Goal: Task Accomplishment & Management: Complete application form

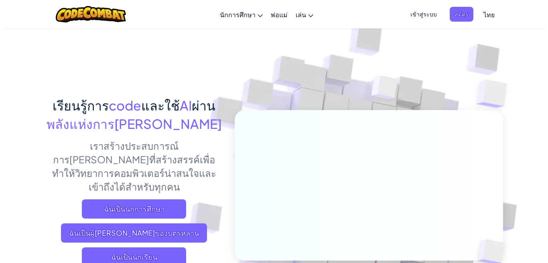
scroll to position [40, 0]
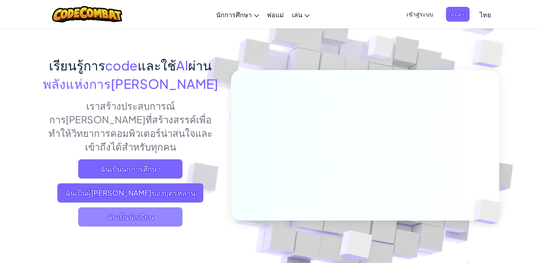
click at [108, 208] on span "ฉันเป็นนักเรียน" at bounding box center [130, 217] width 104 height 19
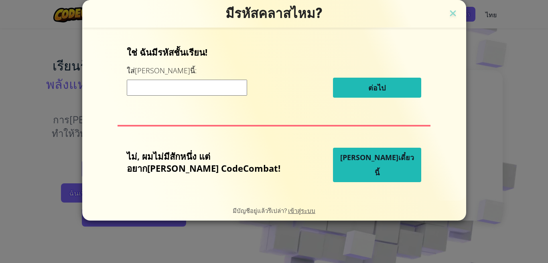
click at [210, 95] on input at bounding box center [187, 88] width 120 height 16
type input "l"
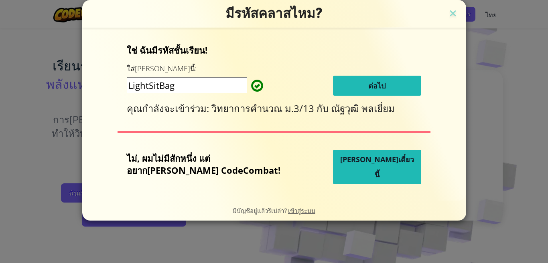
type input "LightSitBag"
click at [368, 87] on span "ต่อไป" at bounding box center [376, 86] width 17 height 10
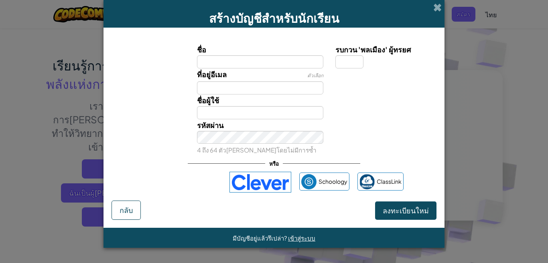
click at [295, 60] on input "ชื่อ" at bounding box center [260, 61] width 127 height 13
type input "Phattharamai"
click at [344, 59] on input "รบกวน 'พลเมือง' ผู้ทรยศ" at bounding box center [349, 61] width 28 height 13
type input "Phattharamai"
type input "9"
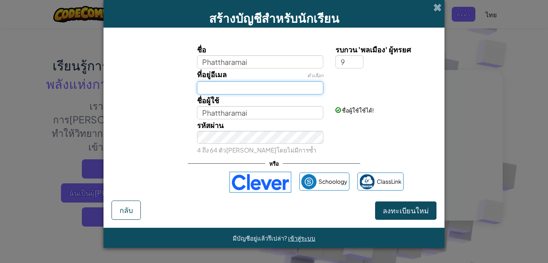
type input "Phattharamai9"
click at [270, 89] on input "ที่อยู่อีเมล" at bounding box center [260, 87] width 127 height 13
type input "p"
type input "[EMAIL_ADDRESS][DOMAIN_NAME]"
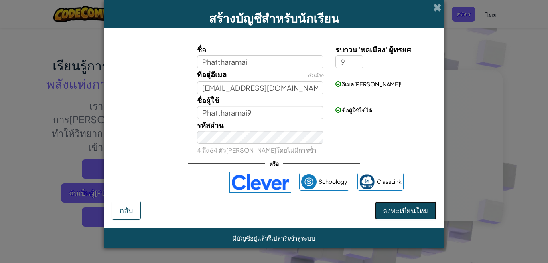
click at [411, 214] on span "ลงทะเบียนใหม่" at bounding box center [406, 210] width 46 height 9
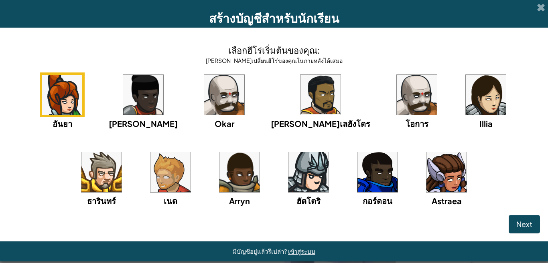
click at [426, 181] on img at bounding box center [446, 172] width 40 height 40
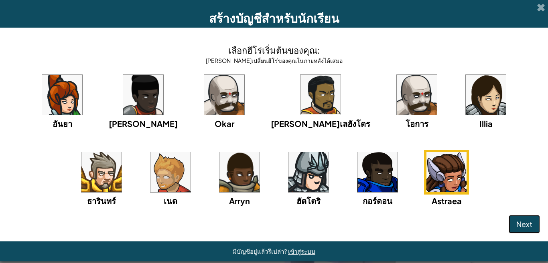
click at [528, 230] on button "Next" at bounding box center [523, 224] width 31 height 18
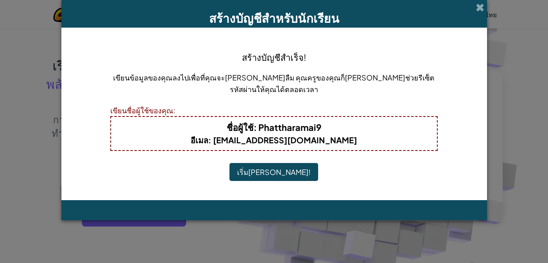
click at [265, 172] on button "เริ่ม[PERSON_NAME]!" at bounding box center [273, 172] width 89 height 18
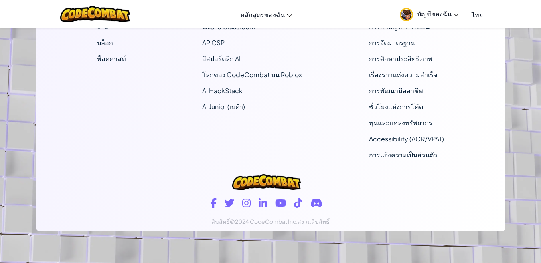
scroll to position [1002, 0]
drag, startPoint x: 378, startPoint y: 166, endPoint x: 389, endPoint y: 165, distance: 11.7
drag, startPoint x: 389, startPoint y: 165, endPoint x: 508, endPoint y: 232, distance: 136.6
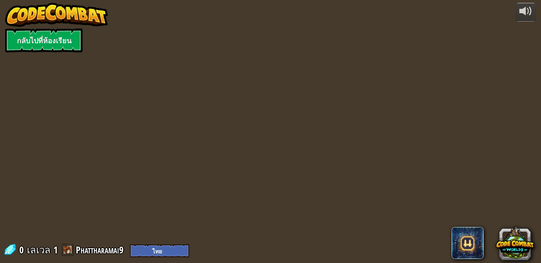
select select "th"
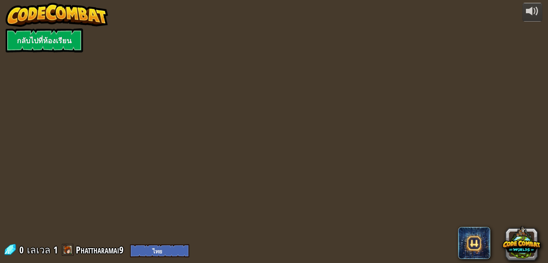
select select "th"
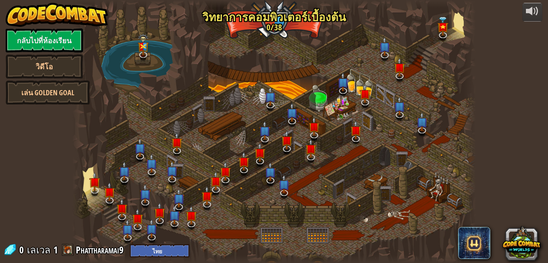
select select "th"
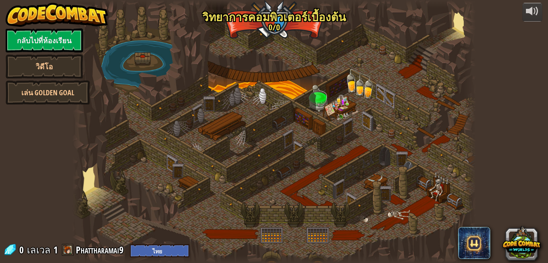
select select "th"
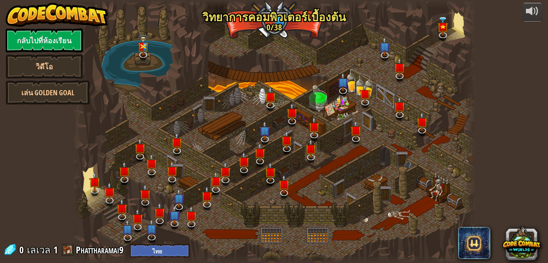
select select "th"
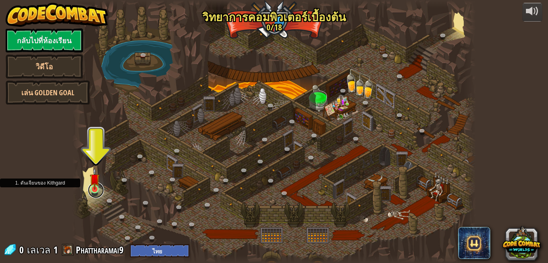
click at [97, 191] on link at bounding box center [96, 190] width 16 height 16
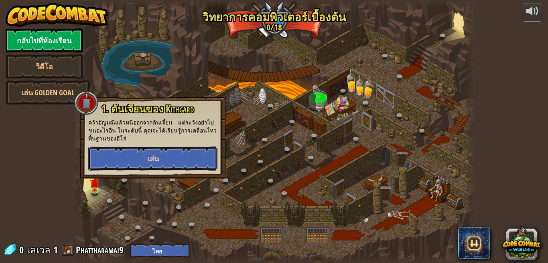
click at [159, 156] on span "เล่น" at bounding box center [153, 159] width 12 height 10
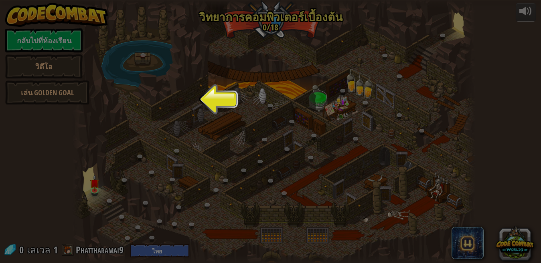
click at [0, 0] on button "ใช้งาน" at bounding box center [0, 0] width 0 height 0
click at [0, 0] on div "พร้อมใช้งาน ใช้งาน (ดับเบิลคลิ๊ก..เพื่อใช้งาน) ล็อค" at bounding box center [0, 0] width 0 height 0
click at [0, 0] on button "เล่น" at bounding box center [0, 0] width 0 height 0
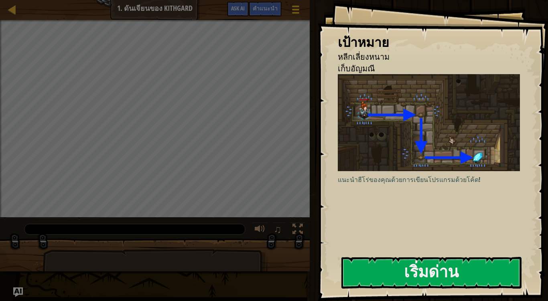
click at [0, 0] on img at bounding box center [0, 0] width 0 height 0
click at [372, 171] on img at bounding box center [432, 122] width 189 height 97
drag, startPoint x: 395, startPoint y: 42, endPoint x: 379, endPoint y: 122, distance: 82.3
click at [390, 55] on div "เป้าหมาย หลีกเลี่ยงหนาม เก็บอัญมณี แนะนำฮีโร่ของคุณด้วยการเขียนโปรแกรมด้วยโค้ด!…" at bounding box center [433, 150] width 230 height 301
drag, startPoint x: 378, startPoint y: 271, endPoint x: 381, endPoint y: 283, distance: 12.0
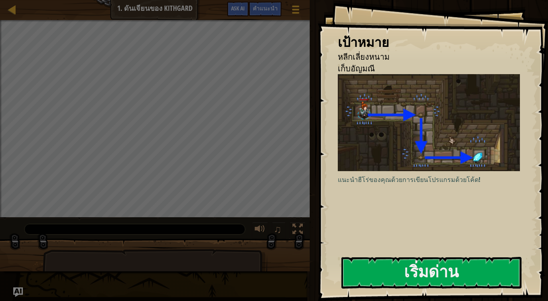
click at [380, 220] on div "แนะนำฮีโร่ของคุณด้วยการเขียนโปรแกรมด้วยโค้ด! เขียนโค้ดในตัวแก้ไขทางด้านขวา แล้ว…" at bounding box center [432, 147] width 189 height 146
click at [386, 0] on html "เป้าหมาย หลีกเลี่ยงหนาม เก็บอัญมณี แนะนำฮีโร่ของคุณด้วยการเขียนโปรแกรมด้วยโค้ด!…" at bounding box center [274, 0] width 548 height 0
click at [0, 0] on p "ย้ายฮีโร่ของคุณลงไปตามโถงทางเดินโดยไม่โดนต้องหนามบนผนัง" at bounding box center [0, 0] width 0 height 0
drag, startPoint x: 265, startPoint y: 271, endPoint x: 314, endPoint y: 122, distance: 156.5
click at [305, 144] on div "เป้าหมาย หลีกเลี่ยงหนาม เก็บอัญมณี แนะนำฮีโร่ของคุณด้วยการเขียนโปรแกรมด้วยโค้ด!…" at bounding box center [274, 150] width 548 height 301
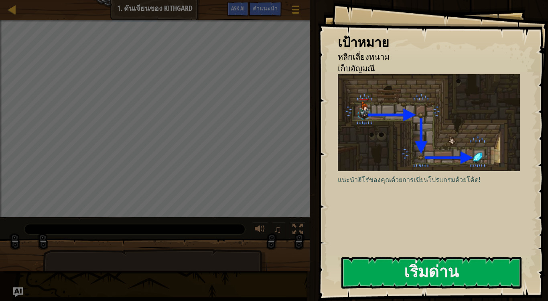
drag, startPoint x: 318, startPoint y: 117, endPoint x: 332, endPoint y: 34, distance: 84.6
click at [332, 34] on div "เป้าหมาย หลีกเลี่ยงหนาม เก็บอัญมณี แนะนำฮีโร่ของคุณด้วยการเขียนโปรแกรมด้วยโค้ด!…" at bounding box center [433, 150] width 230 height 301
drag, startPoint x: 364, startPoint y: 163, endPoint x: 353, endPoint y: 274, distance: 111.6
click at [365, 208] on div "เป้าหมาย หลีกเลี่ยงหนาม เก็บอัญมณี แนะนำฮีโร่ของคุณด้วยการเขียนโปรแกรมด้วยโค้ด!…" at bounding box center [433, 150] width 230 height 301
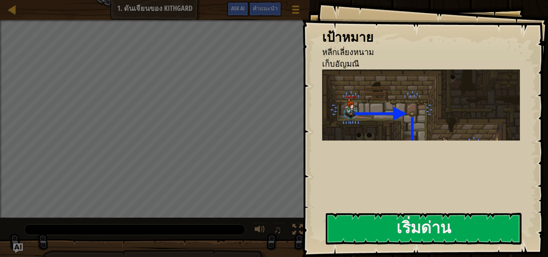
click at [370, 62] on div "เป้าหมาย หลีกเลี่ยงหนาม เก็บ[PERSON_NAME] แนะนำฮีโร่ของคุณด้วยการเขียนโปรแกรมด้…" at bounding box center [425, 128] width 246 height 257
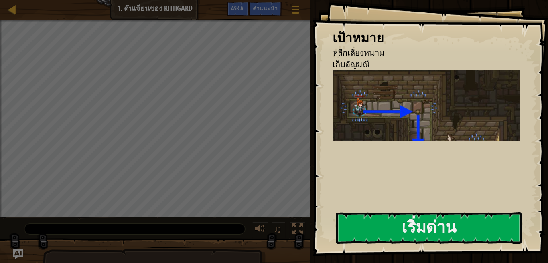
select select "th"
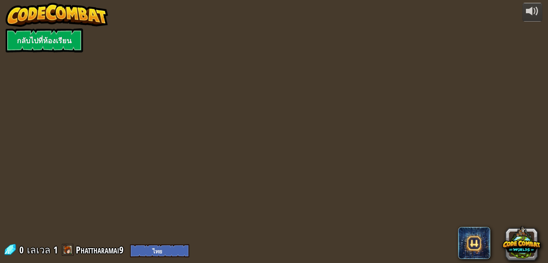
select select "th"
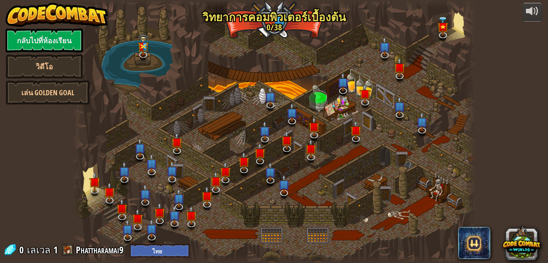
click at [0, 0] on img at bounding box center [0, 0] width 0 height 0
select select "th"
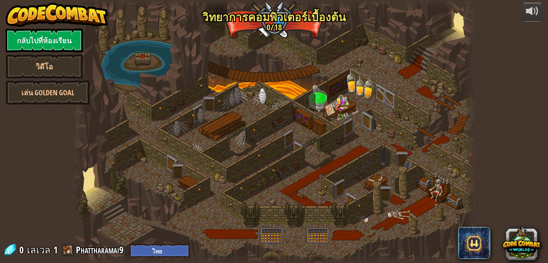
select select "th"
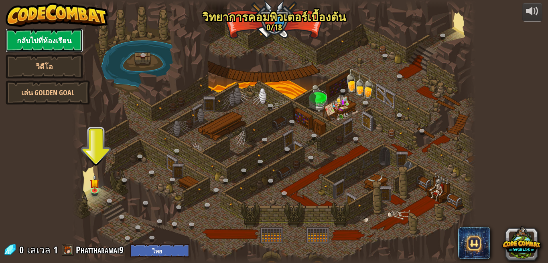
click at [44, 32] on link "กลับไปที่ห้องเรียน" at bounding box center [44, 40] width 77 height 24
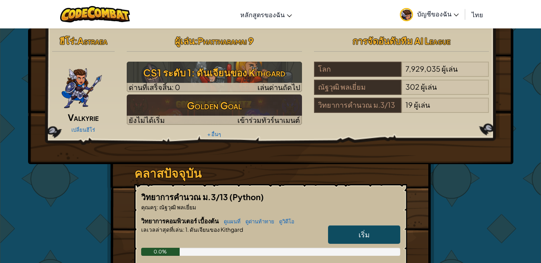
click at [0, 0] on span "สลับการนำทาง" at bounding box center [0, 0] width 0 height 0
click at [70, 22] on img at bounding box center [95, 14] width 70 height 16
